Goal: Task Accomplishment & Management: Manage account settings

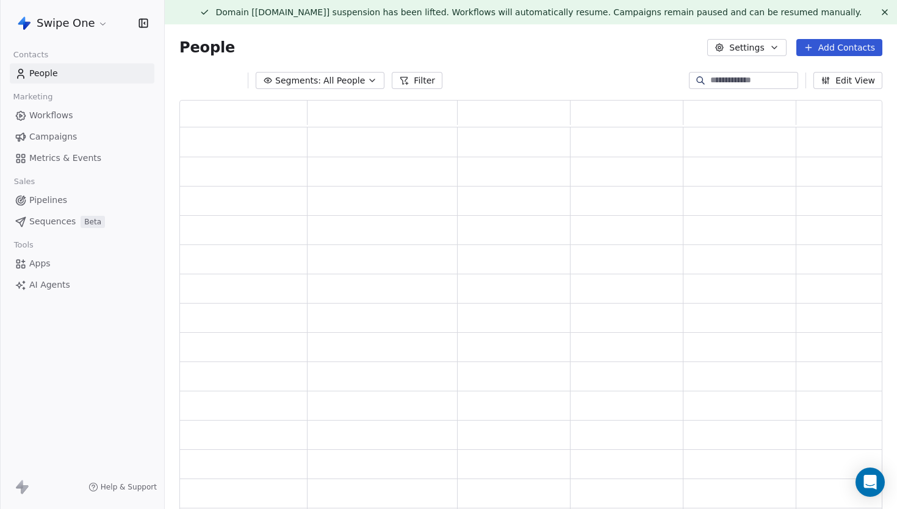
scroll to position [419, 703]
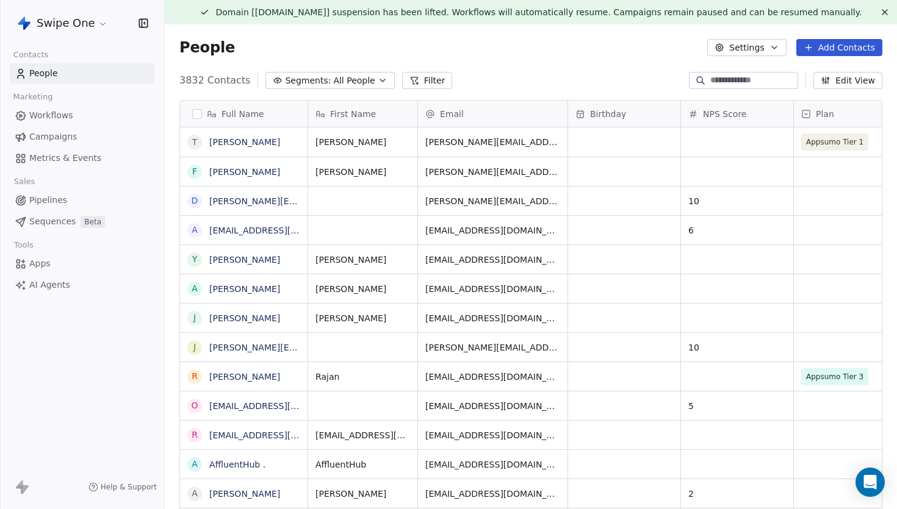
click at [89, 23] on html "Swipe One Contacts People Marketing Workflows Campaigns Metrics & Events Sales …" at bounding box center [448, 254] width 897 height 509
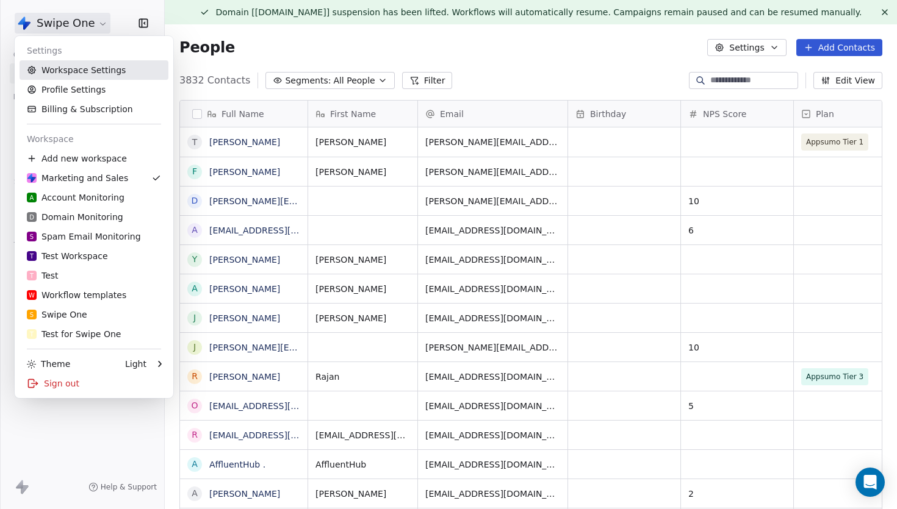
click at [84, 67] on link "Workspace Settings" at bounding box center [94, 70] width 149 height 20
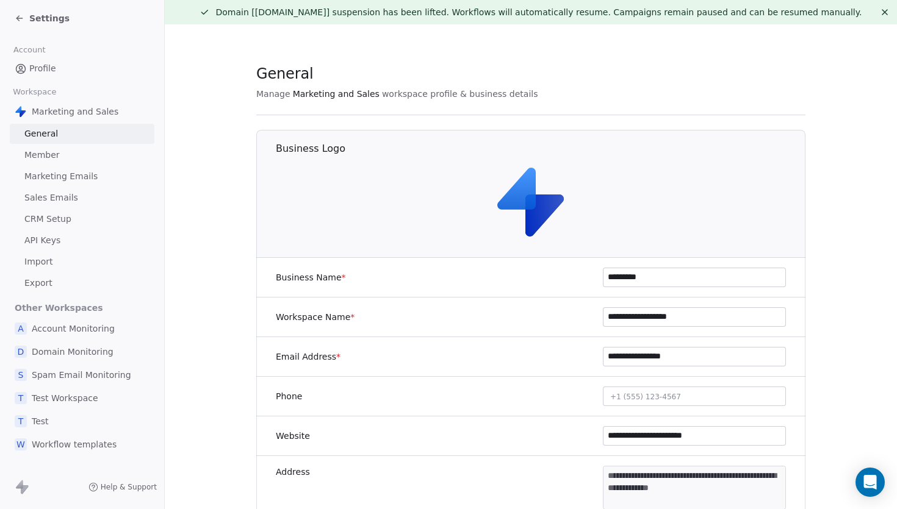
click at [52, 157] on span "Member" at bounding box center [41, 155] width 35 height 13
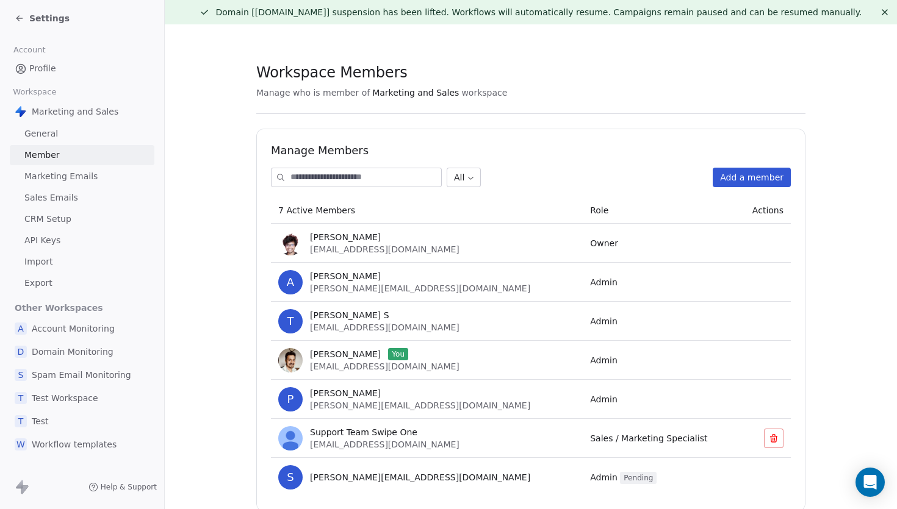
scroll to position [41, 0]
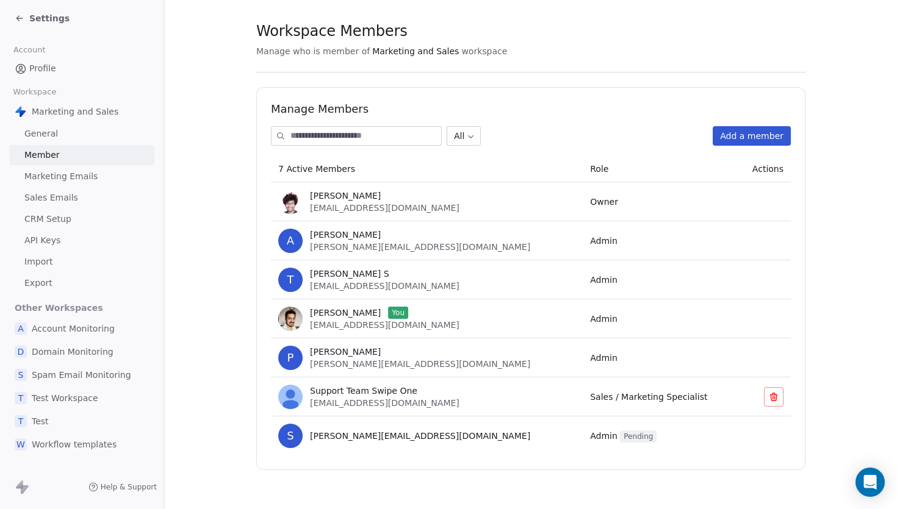
click at [88, 343] on div "D Domain Monitoring" at bounding box center [82, 352] width 145 height 22
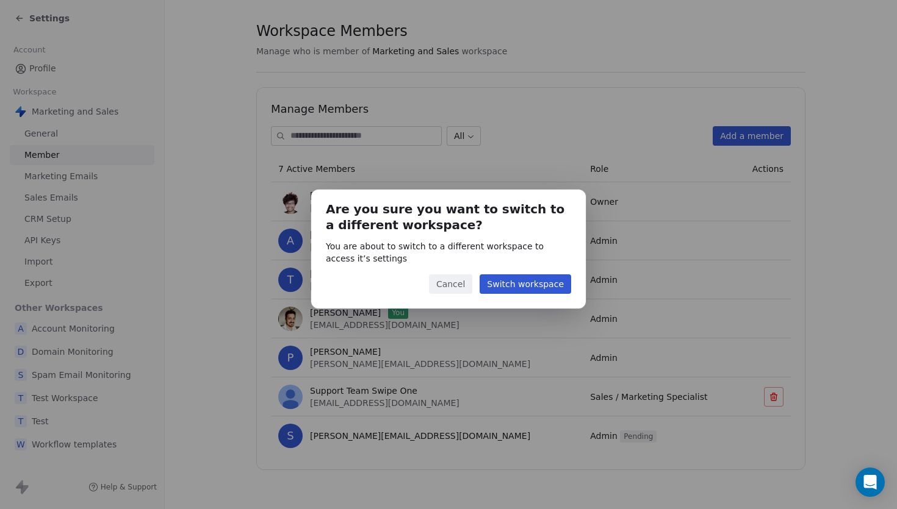
click at [538, 292] on button "Switch workspace" at bounding box center [526, 285] width 92 height 20
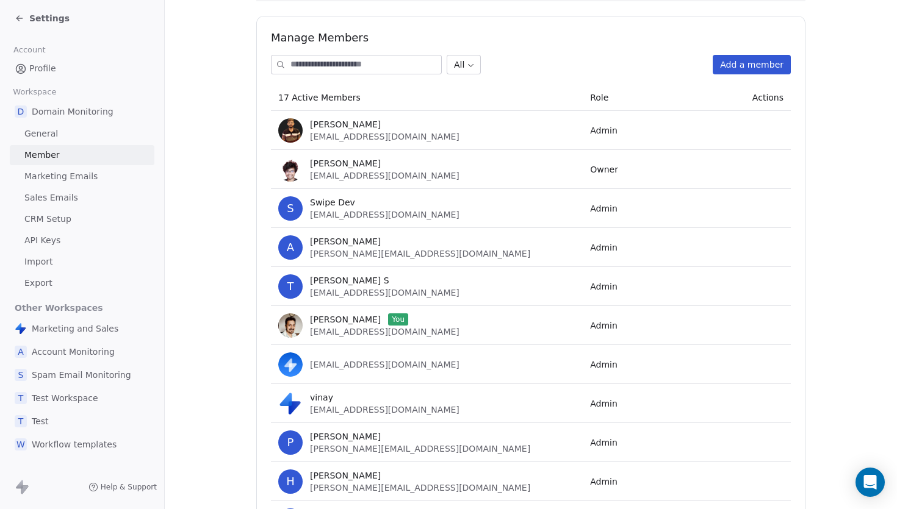
scroll to position [75, 0]
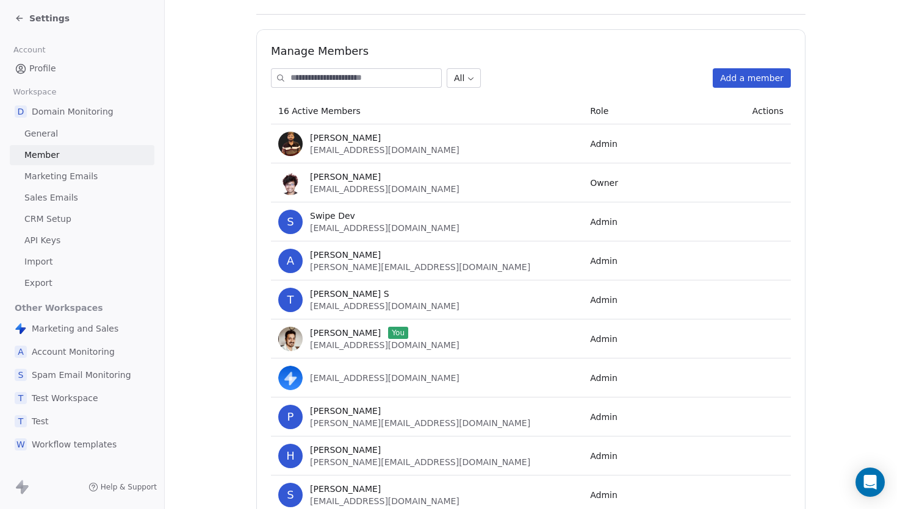
click at [19, 19] on icon at bounding box center [20, 18] width 10 height 10
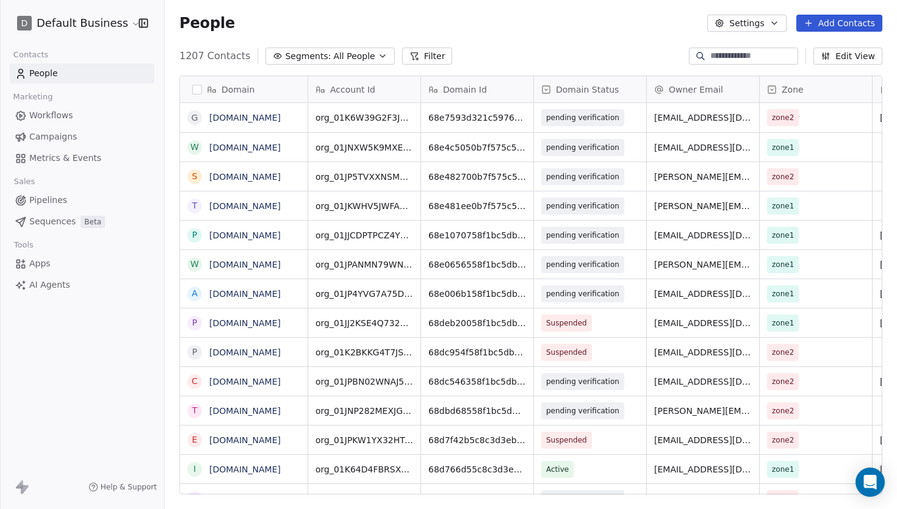
scroll to position [448, 732]
